Goal: Book appointment/travel/reservation

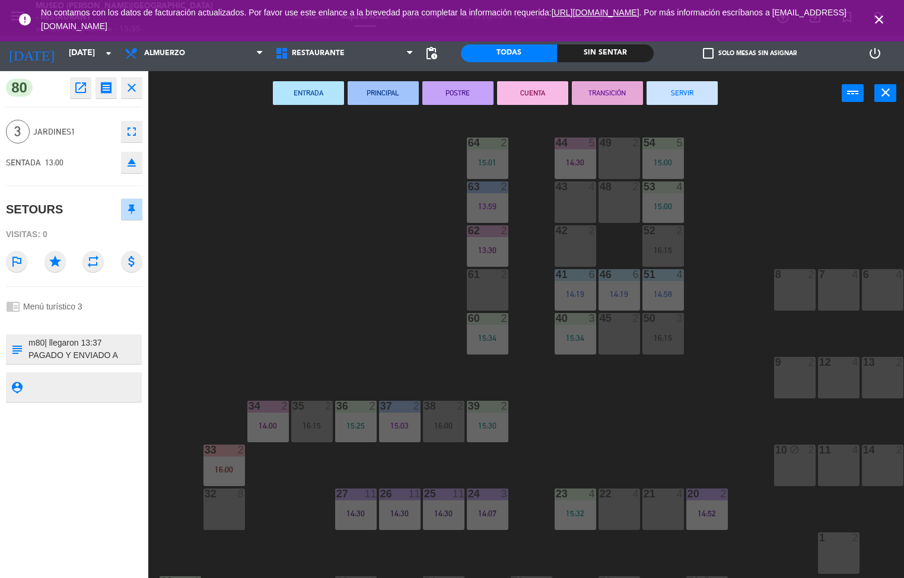
scroll to position [189, 0]
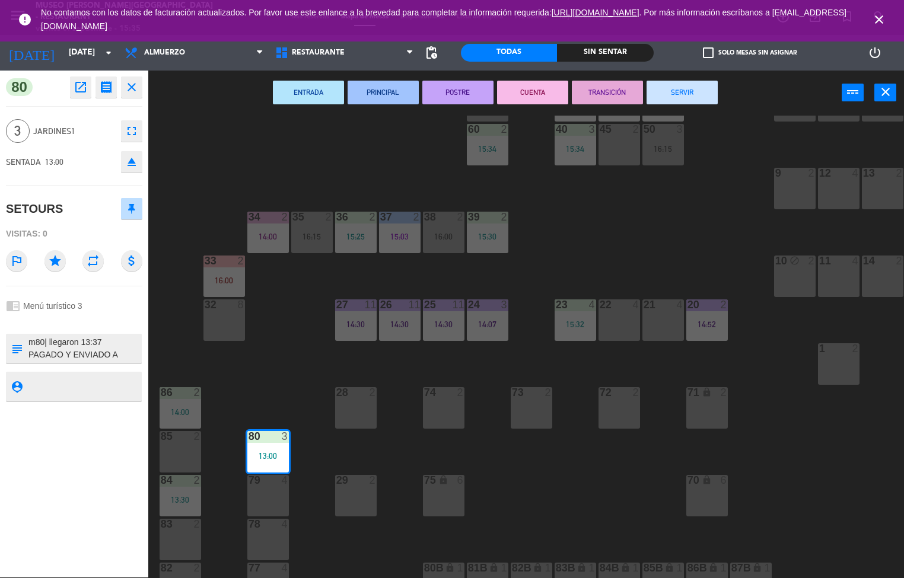
click at [690, 89] on button "SERVIR" at bounding box center [681, 93] width 71 height 24
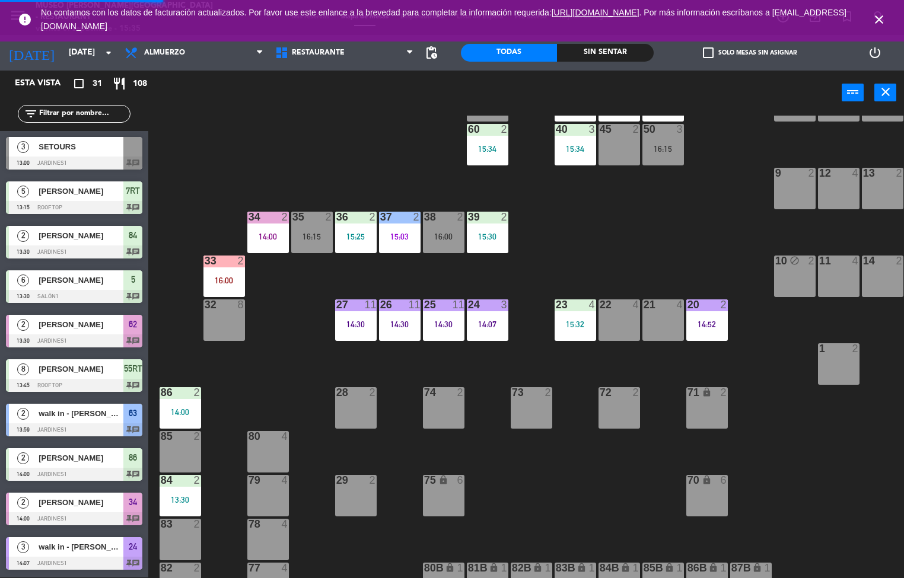
click at [183, 412] on div "14:00" at bounding box center [181, 412] width 42 height 8
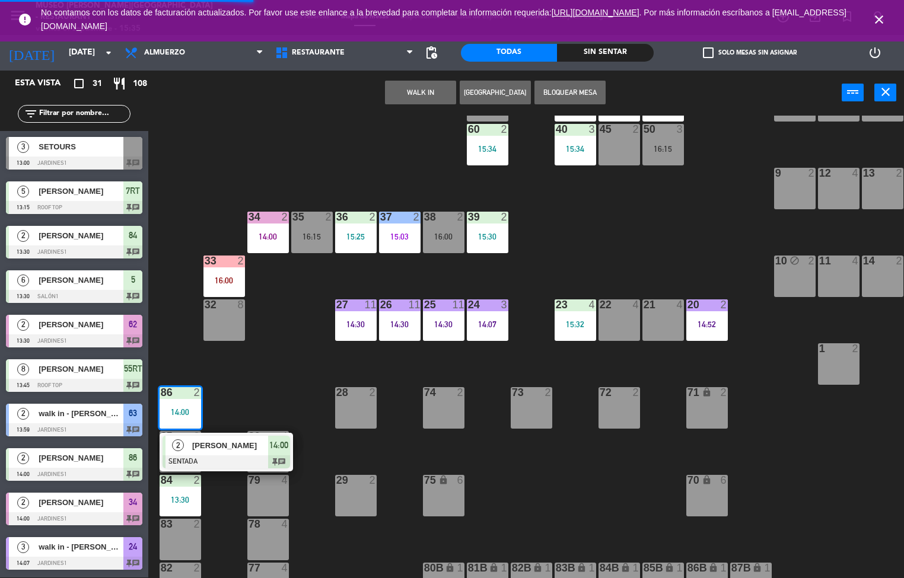
click at [219, 445] on span "[PERSON_NAME]" at bounding box center [230, 445] width 76 height 12
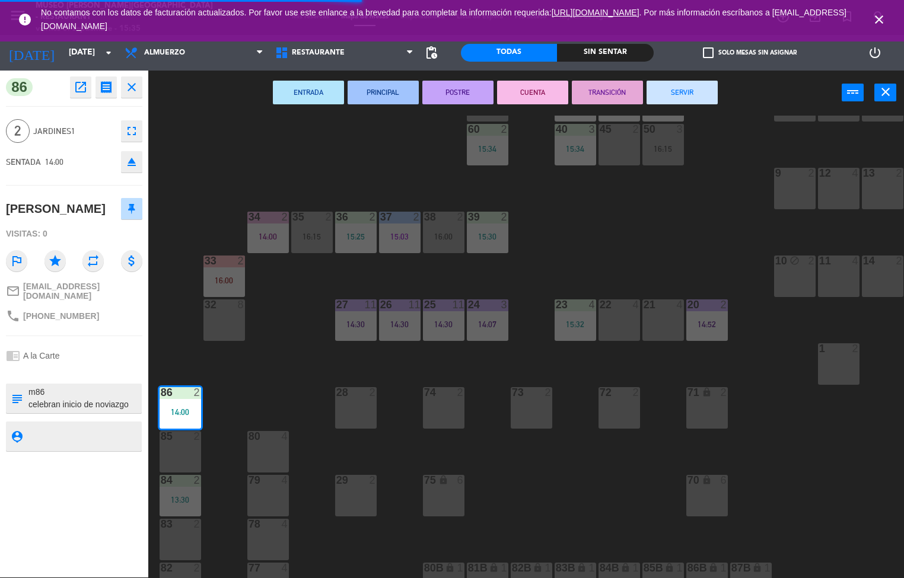
click at [694, 94] on button "SERVIR" at bounding box center [681, 93] width 71 height 24
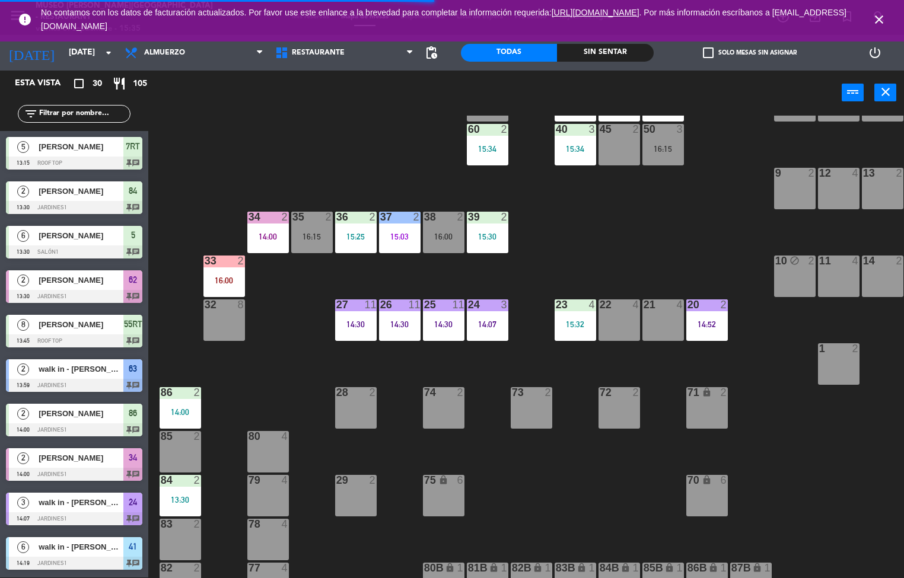
click at [187, 496] on div "13:30" at bounding box center [181, 500] width 42 height 8
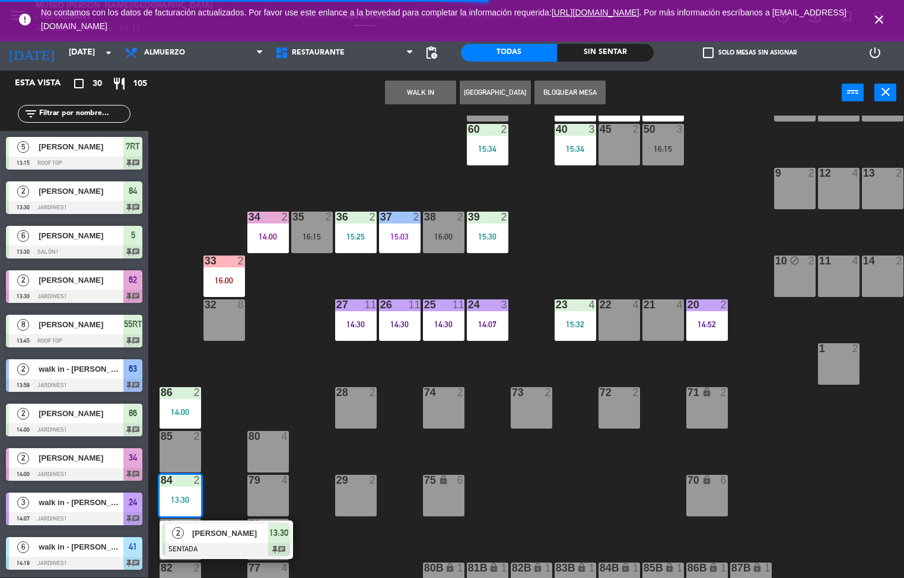
click at [216, 532] on span "[PERSON_NAME]" at bounding box center [230, 533] width 76 height 12
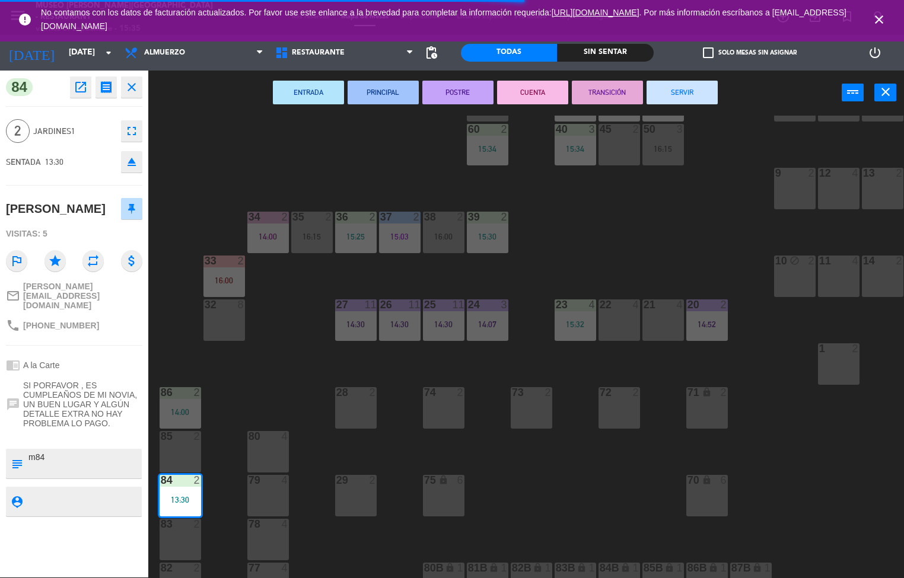
click at [688, 94] on button "SERVIR" at bounding box center [681, 93] width 71 height 24
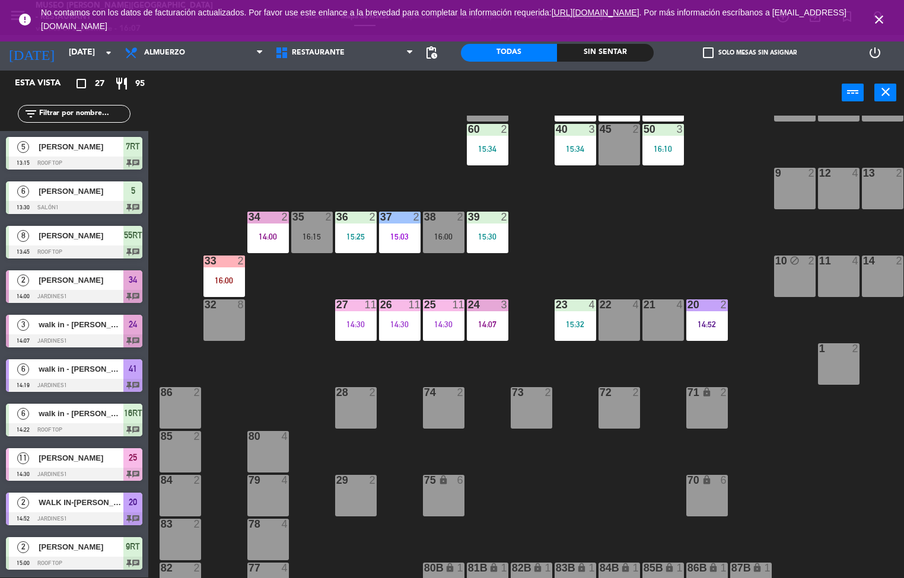
click at [219, 260] on div at bounding box center [224, 261] width 20 height 11
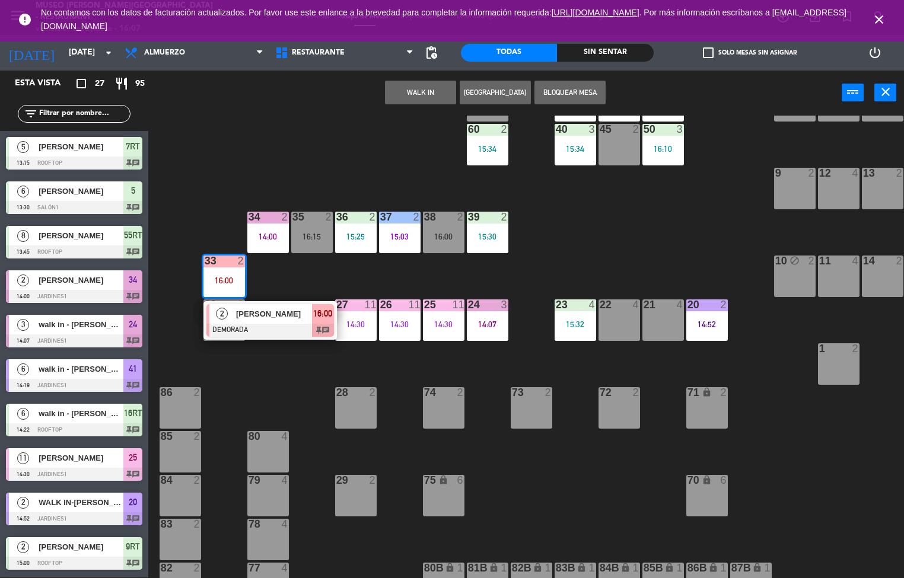
click at [261, 321] on div "[PERSON_NAME]" at bounding box center [273, 314] width 77 height 20
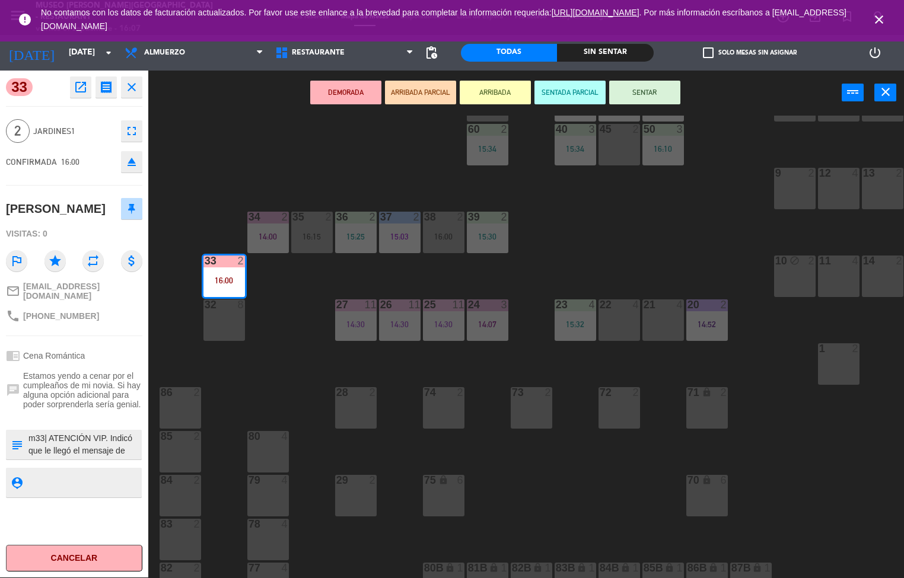
scroll to position [9, 0]
click at [30, 317] on div "phone [PHONE_NUMBER]" at bounding box center [52, 316] width 93 height 14
click at [73, 435] on textarea at bounding box center [83, 444] width 113 height 25
click at [70, 420] on div "33 open_in_new receipt 4:00 PM [DATE] 2 personas [PERSON_NAME] 33 EXPERIENCE Ce…" at bounding box center [74, 324] width 148 height 507
click at [109, 345] on div "chrome_reader_mode Cena Romántica" at bounding box center [74, 356] width 136 height 23
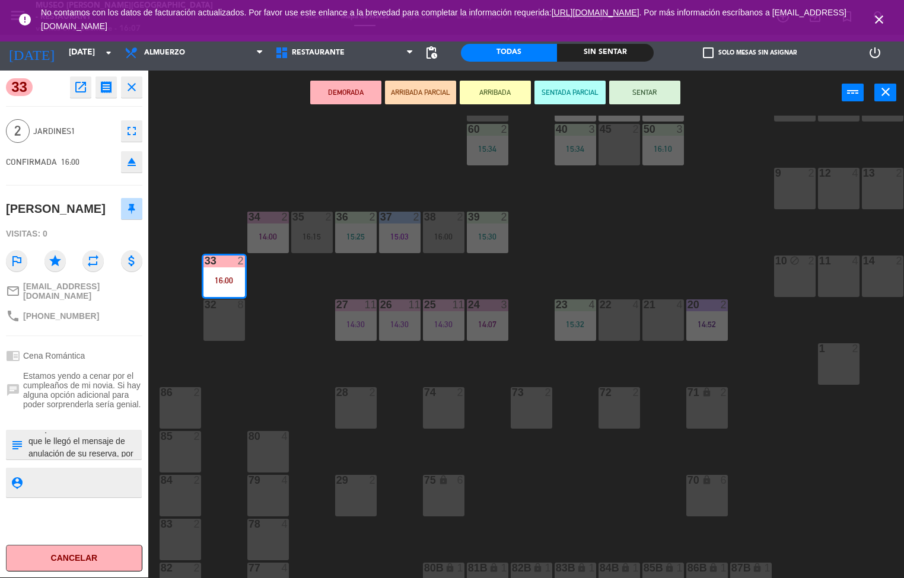
click at [68, 434] on textarea at bounding box center [83, 444] width 113 height 25
click at [50, 383] on span "Estamos yendo a cenar por el cumpleaños de mi novia. Si hay alguna opción adici…" at bounding box center [82, 390] width 119 height 38
click at [78, 438] on textarea at bounding box center [83, 444] width 113 height 25
click at [77, 436] on textarea at bounding box center [83, 444] width 113 height 25
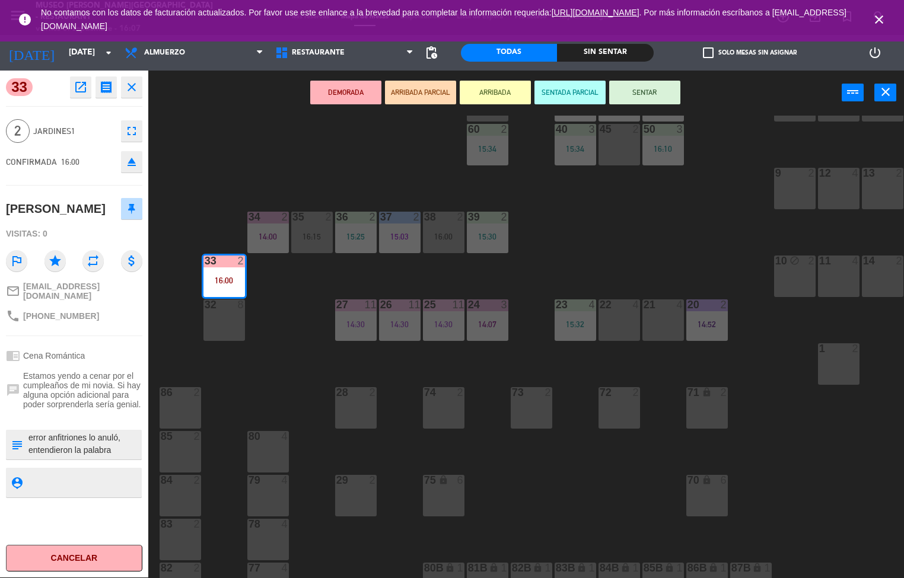
click at [88, 345] on div "chrome_reader_mode Cena Romántica" at bounding box center [74, 356] width 136 height 23
click at [76, 436] on textarea at bounding box center [83, 444] width 113 height 25
click at [77, 432] on textarea at bounding box center [83, 444] width 113 height 25
click at [52, 367] on div "chat Estamos yendo a cenar por el cumpleaños de mi novia. Si hay alguna opción …" at bounding box center [74, 390] width 136 height 46
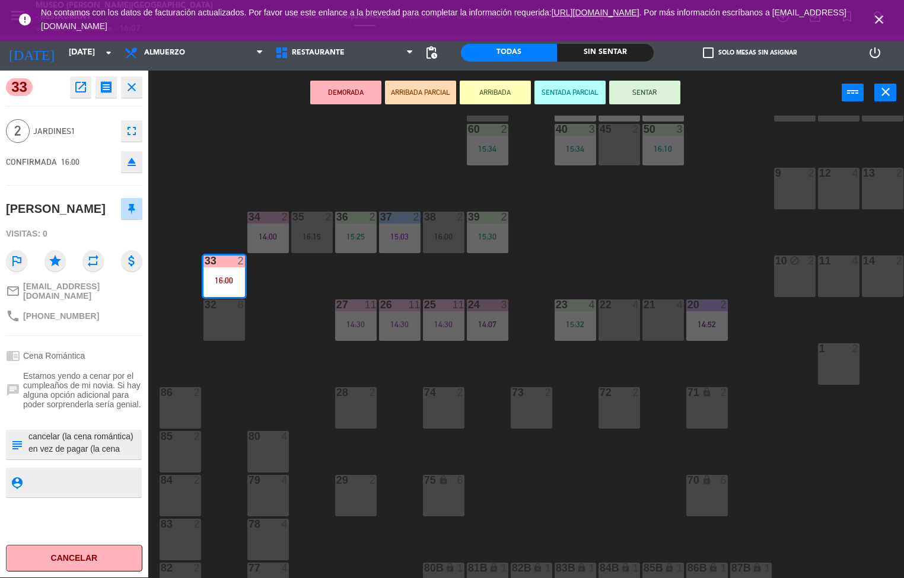
click at [50, 345] on div "chrome_reader_mode Cena Romántica" at bounding box center [74, 356] width 136 height 23
click at [50, 333] on div "33 open_in_new receipt 4:00 PM [DATE] 2 personas [PERSON_NAME] 33 EXPERIENCE Ce…" at bounding box center [74, 324] width 148 height 507
